Goal: Information Seeking & Learning: Learn about a topic

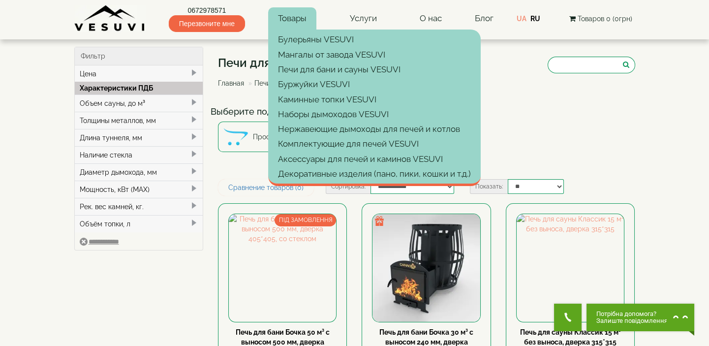
click at [301, 15] on link "Товары" at bounding box center [292, 18] width 48 height 23
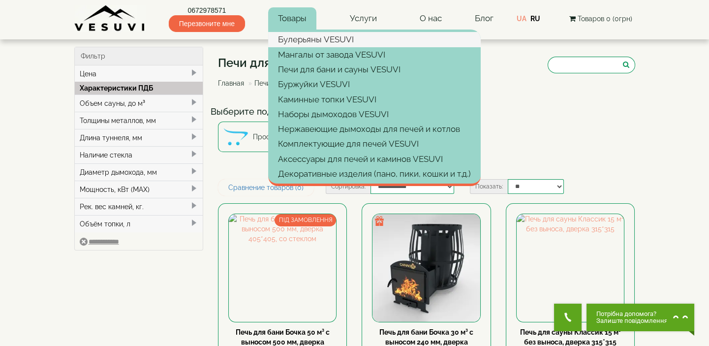
click at [303, 37] on link "Булерьяны VESUVI" at bounding box center [374, 39] width 213 height 15
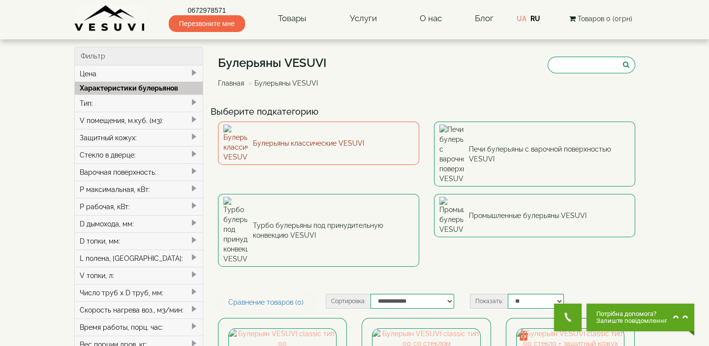
click at [364, 139] on link "Булерьяны классические VESUVI" at bounding box center [318, 143] width 201 height 43
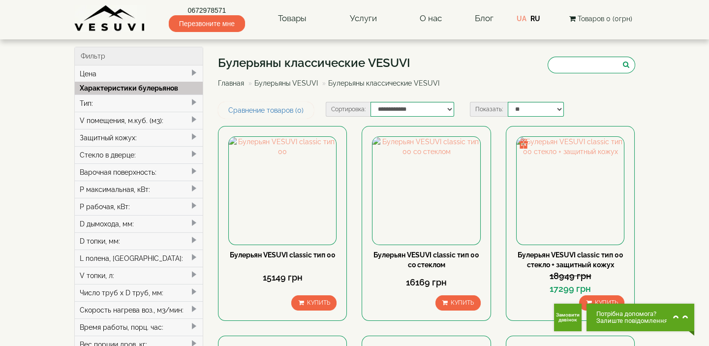
click at [280, 84] on link "Булерьяны VESUVI" at bounding box center [287, 83] width 64 height 8
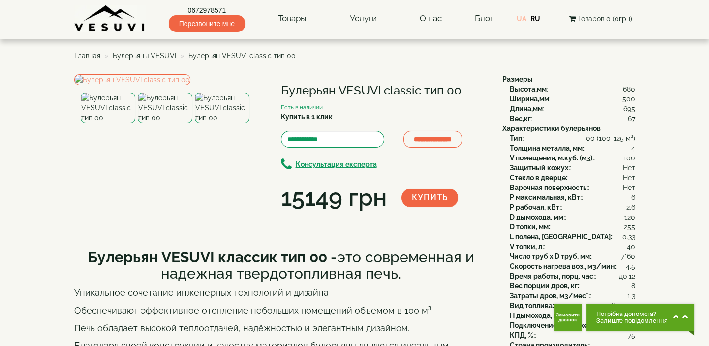
click at [520, 19] on link "UA" at bounding box center [522, 19] width 10 height 8
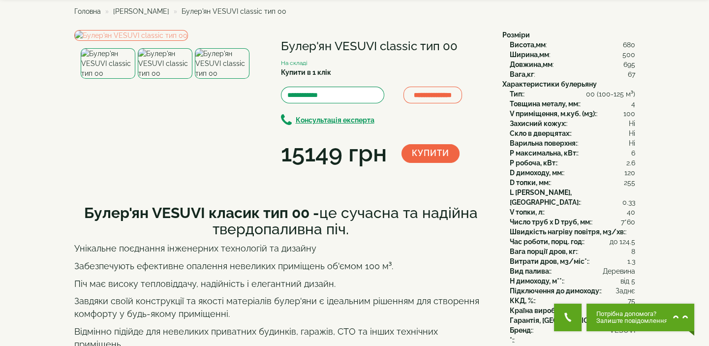
scroll to position [44, 0]
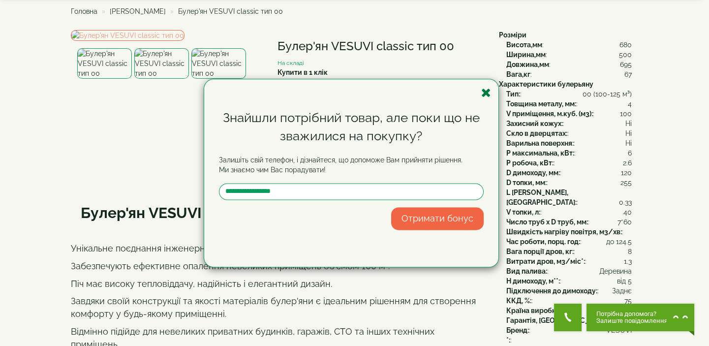
click at [486, 91] on icon "button" at bounding box center [486, 93] width 10 height 12
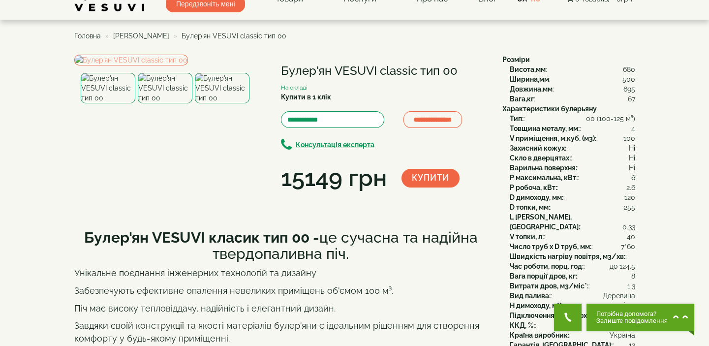
scroll to position [0, 0]
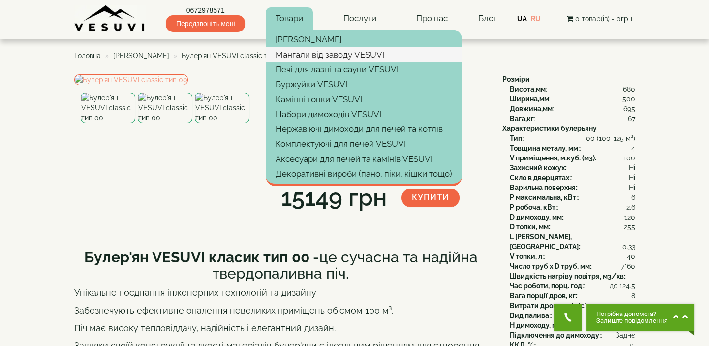
click at [308, 52] on link "Мангали від заводу VESUVI" at bounding box center [364, 54] width 196 height 15
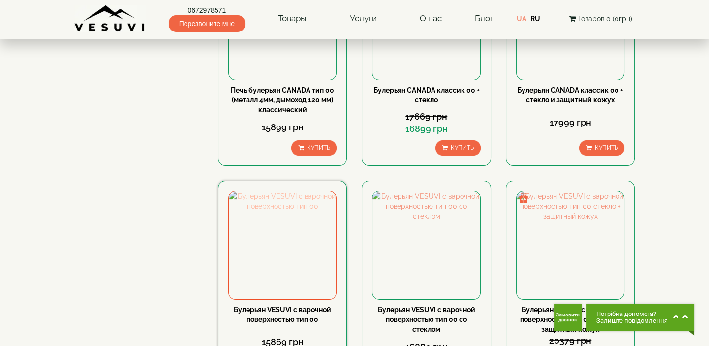
scroll to position [581, 0]
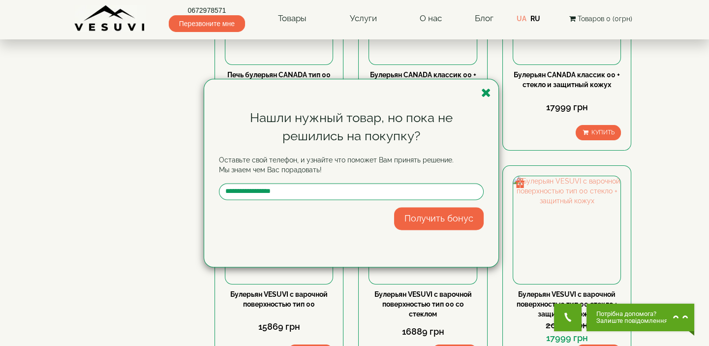
click at [475, 95] on div "Нашли нужный товар, но пока не решились на покупку? Оставьте свой телефон, и уз…" at bounding box center [351, 173] width 294 height 188
click at [489, 89] on icon "button" at bounding box center [486, 93] width 10 height 12
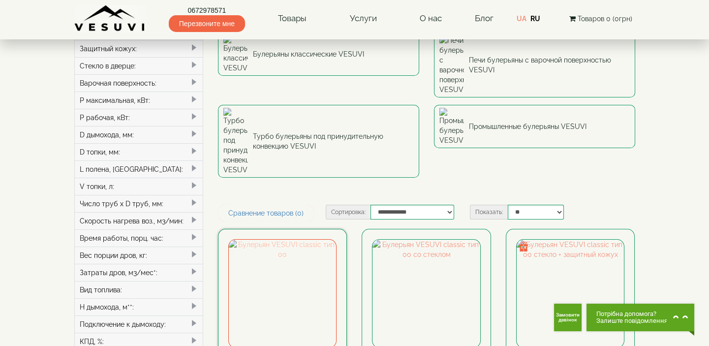
scroll to position [0, 0]
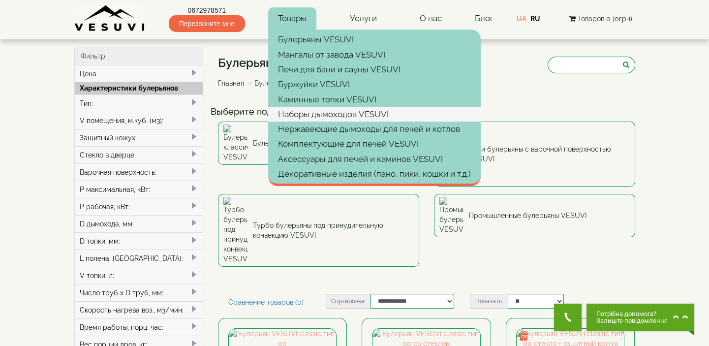
click at [329, 114] on link "Наборы дымоходов VESUVI" at bounding box center [374, 114] width 213 height 15
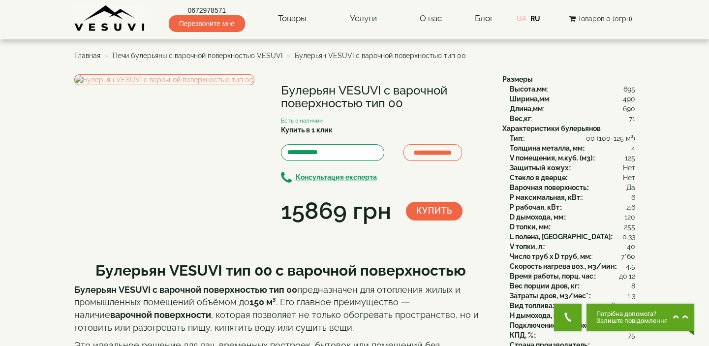
drag, startPoint x: 523, startPoint y: 19, endPoint x: 518, endPoint y: 31, distance: 12.8
click at [522, 19] on link "UA" at bounding box center [522, 19] width 10 height 8
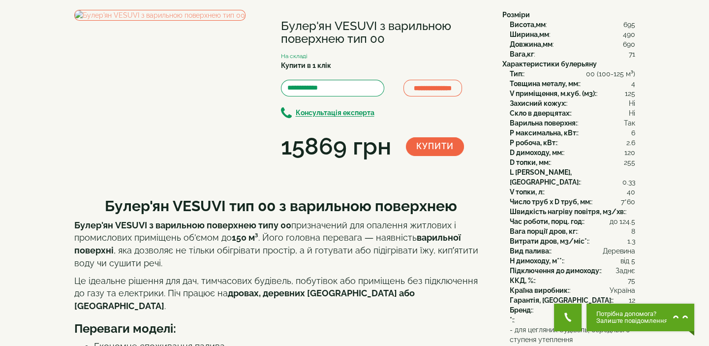
scroll to position [44, 0]
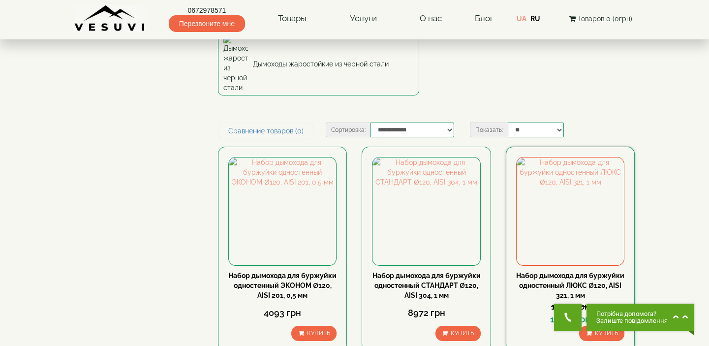
scroll to position [134, 0]
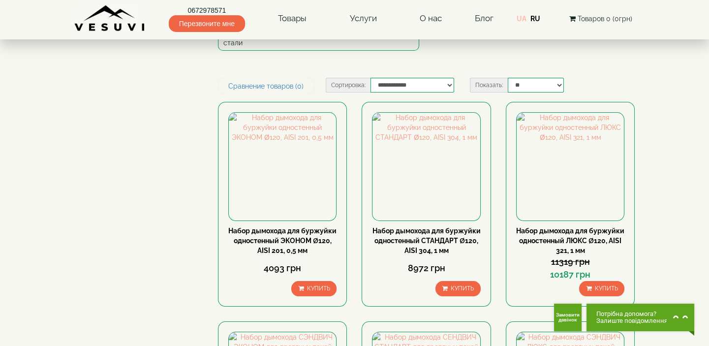
click at [519, 18] on link "UA" at bounding box center [522, 19] width 10 height 8
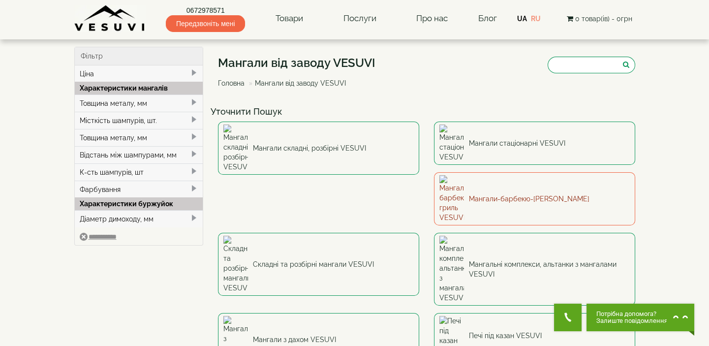
click at [434, 172] on link "Мангали-барбекю-гриль VESUVI" at bounding box center [534, 198] width 201 height 53
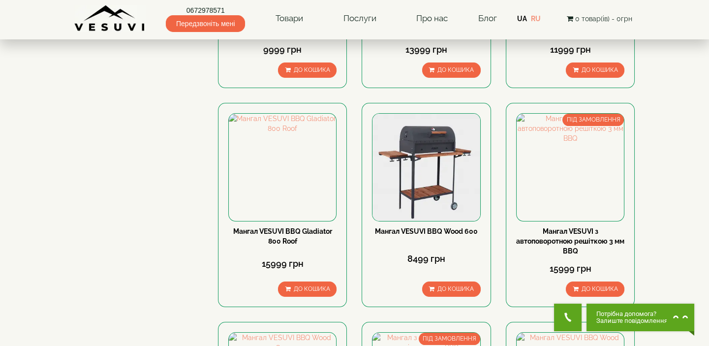
scroll to position [492, 0]
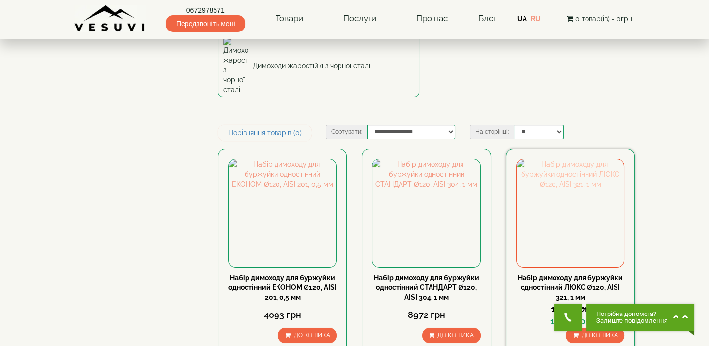
scroll to position [134, 0]
